Goal: Communication & Community: Connect with others

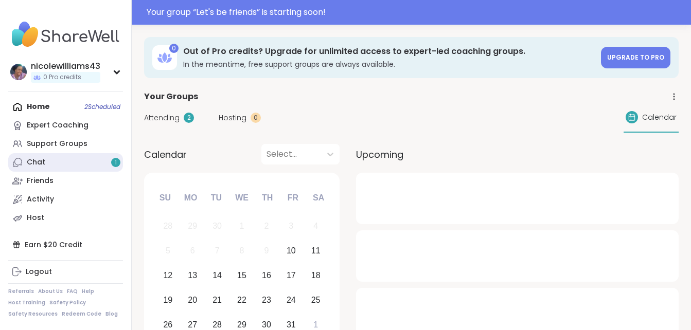
drag, startPoint x: 0, startPoint y: 0, endPoint x: 59, endPoint y: 160, distance: 170.5
click at [59, 160] on link "Chat 1" at bounding box center [65, 162] width 115 height 19
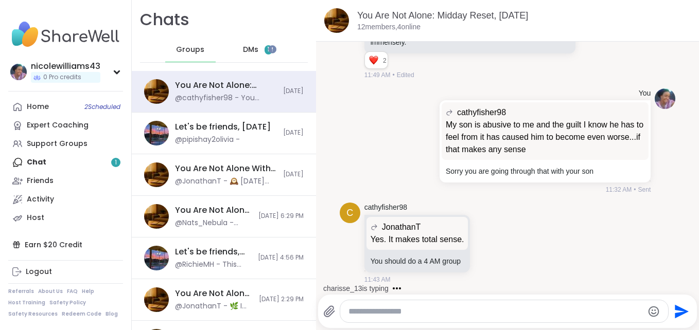
click at [248, 48] on span "DMs" at bounding box center [250, 50] width 15 height 10
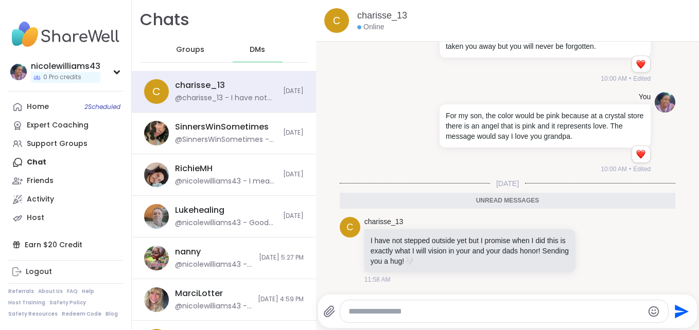
click at [375, 307] on textarea "Type your message" at bounding box center [495, 312] width 294 height 10
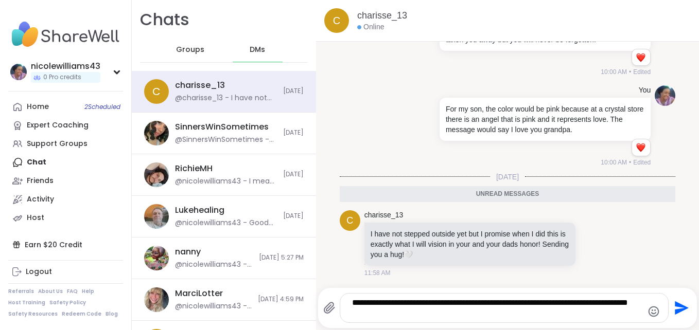
type textarea "**********"
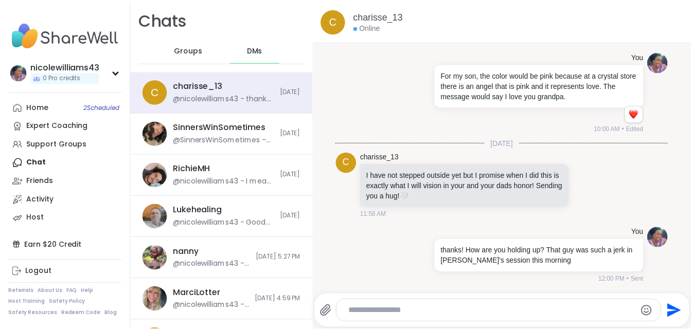
scroll to position [1584, 0]
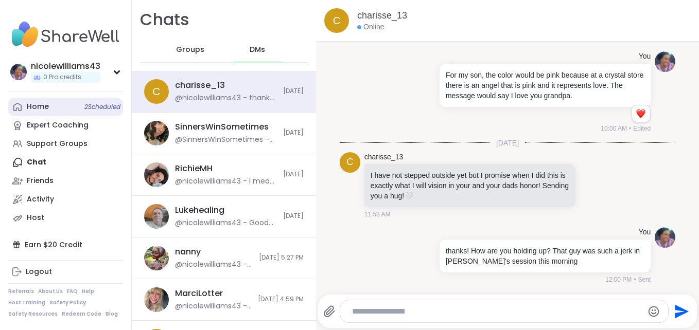
click at [30, 109] on div "Home 2 Scheduled" at bounding box center [38, 107] width 22 height 10
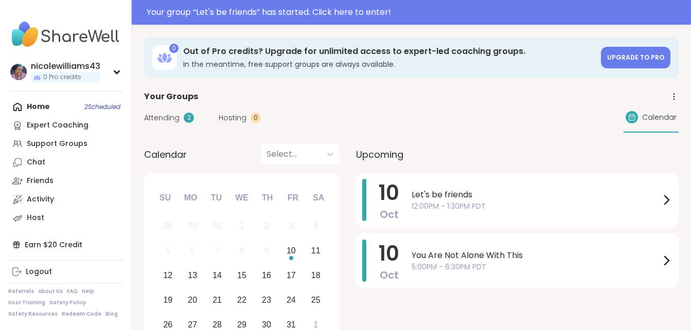
click at [45, 107] on div "Home 2 Scheduled Expert Coaching Support Groups Chat Friends Activity Host" at bounding box center [65, 163] width 115 height 130
click at [43, 107] on div "Home 2 Scheduled Expert Coaching Support Groups Chat Friends Activity Host" at bounding box center [65, 163] width 115 height 130
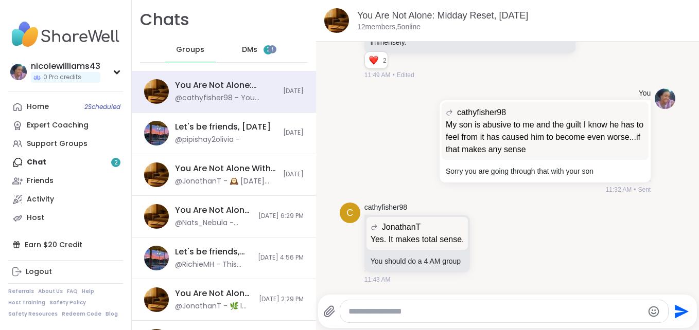
click at [242, 47] on span "DMs" at bounding box center [249, 50] width 15 height 10
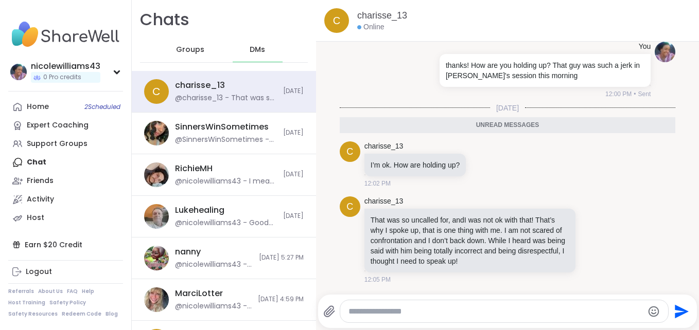
click at [379, 317] on textarea "Type your message" at bounding box center [495, 312] width 294 height 10
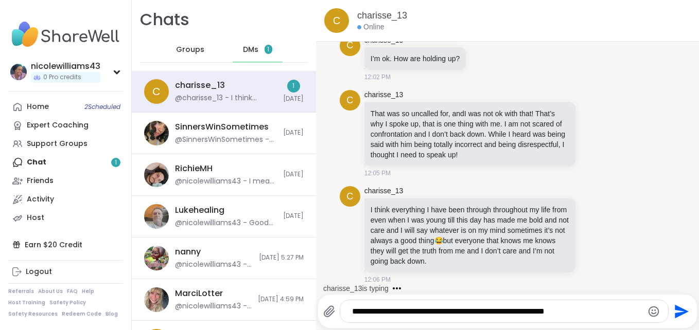
scroll to position [1841, 0]
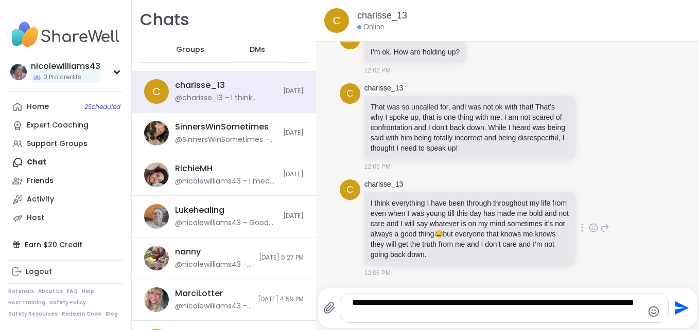
type textarea "**********"
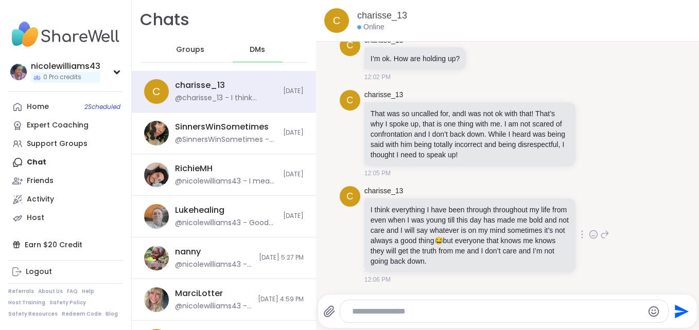
scroll to position [1906, 0]
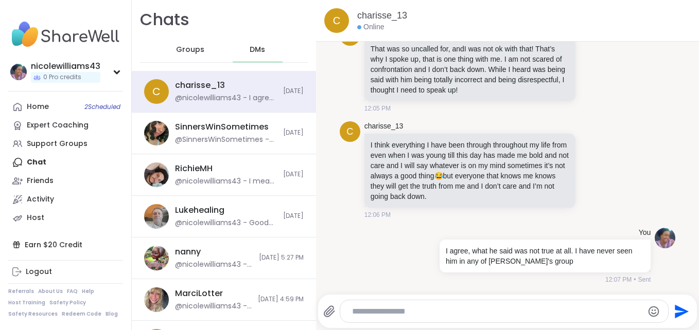
click at [416, 316] on textarea "Type your message" at bounding box center [495, 312] width 287 height 10
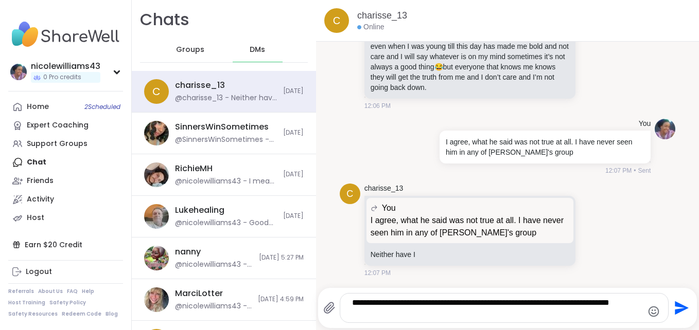
type textarea "**********"
click at [675, 310] on icon "Send" at bounding box center [682, 309] width 14 height 14
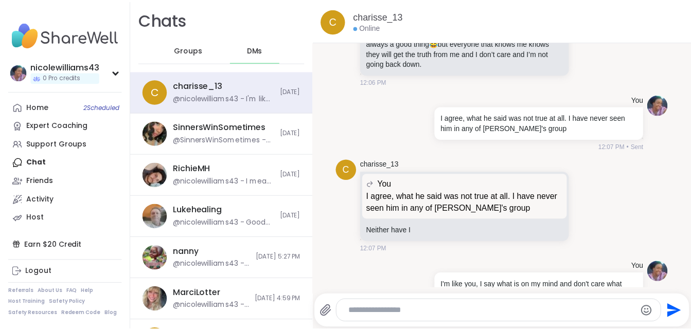
scroll to position [2073, 0]
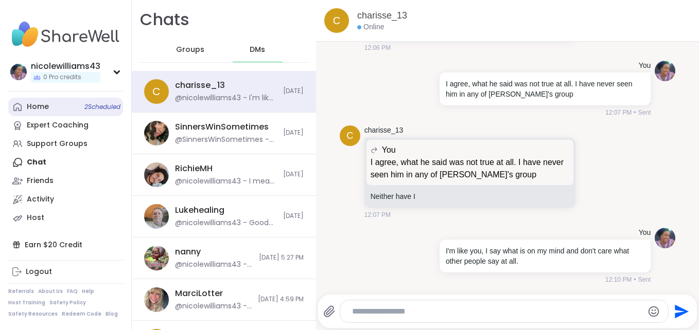
click at [27, 111] on div "Home 2 Scheduled" at bounding box center [38, 107] width 22 height 10
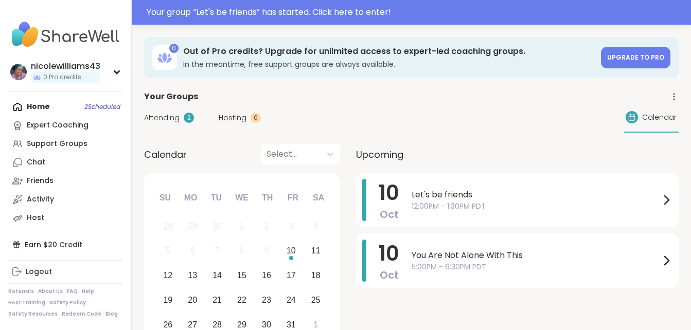
click at [33, 107] on div "Home 2 Scheduled Expert Coaching Support Groups Chat Friends Activity Host" at bounding box center [65, 163] width 115 height 130
click at [31, 103] on div "Home 2 Scheduled Expert Coaching Support Groups Chat Friends Activity Host" at bounding box center [65, 163] width 115 height 130
